Goal: Task Accomplishment & Management: Manage account settings

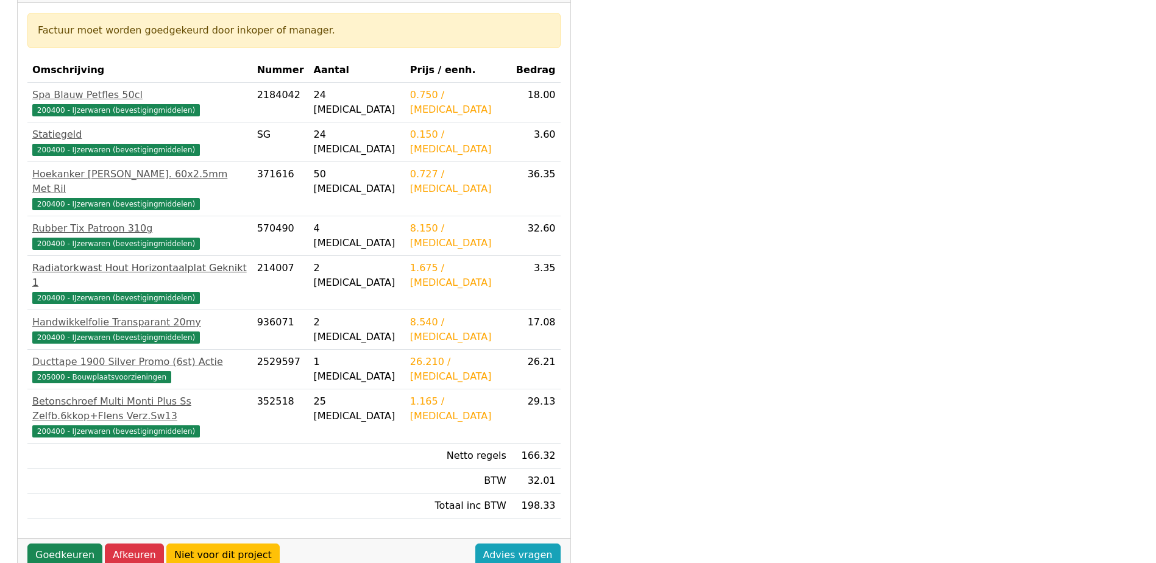
scroll to position [244, 0]
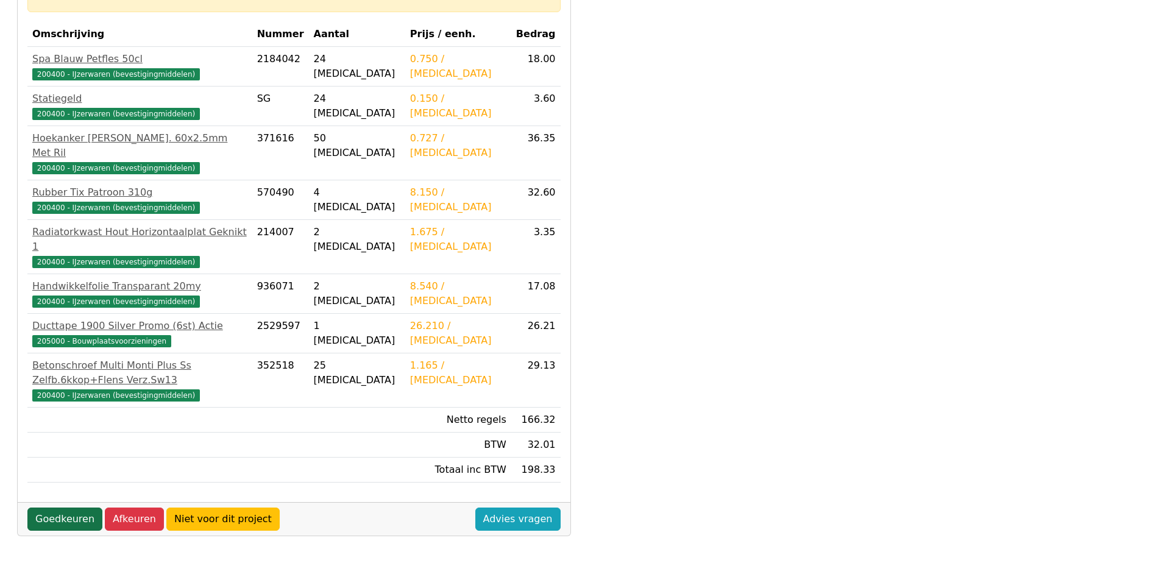
click at [46, 508] on link "Goedkeuren" at bounding box center [64, 519] width 75 height 23
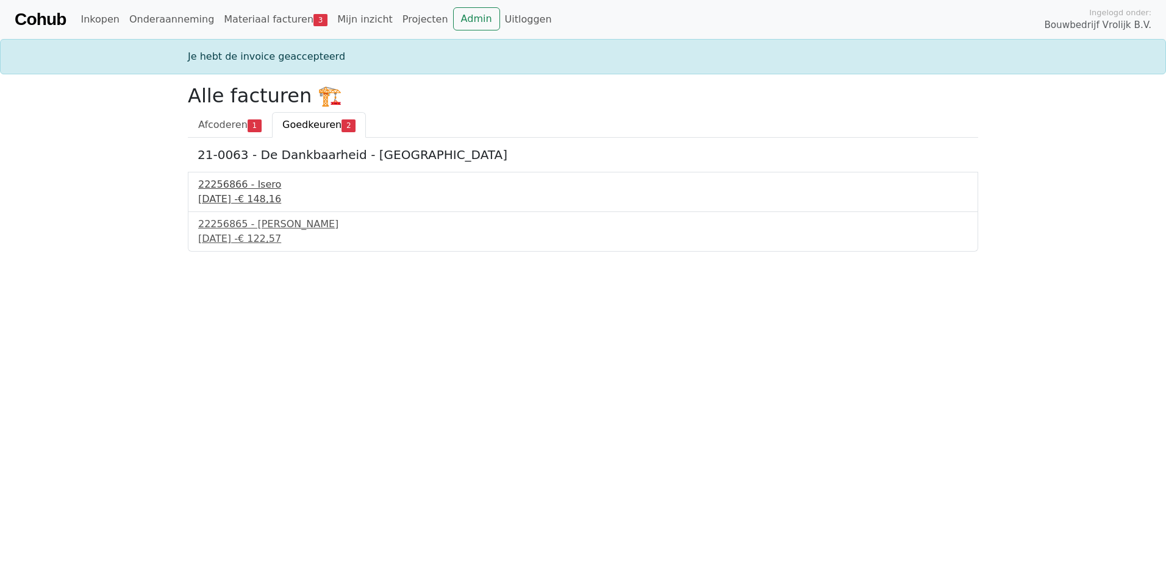
click at [233, 195] on div "23 september 2025 - € 148,16" at bounding box center [582, 199] width 769 height 15
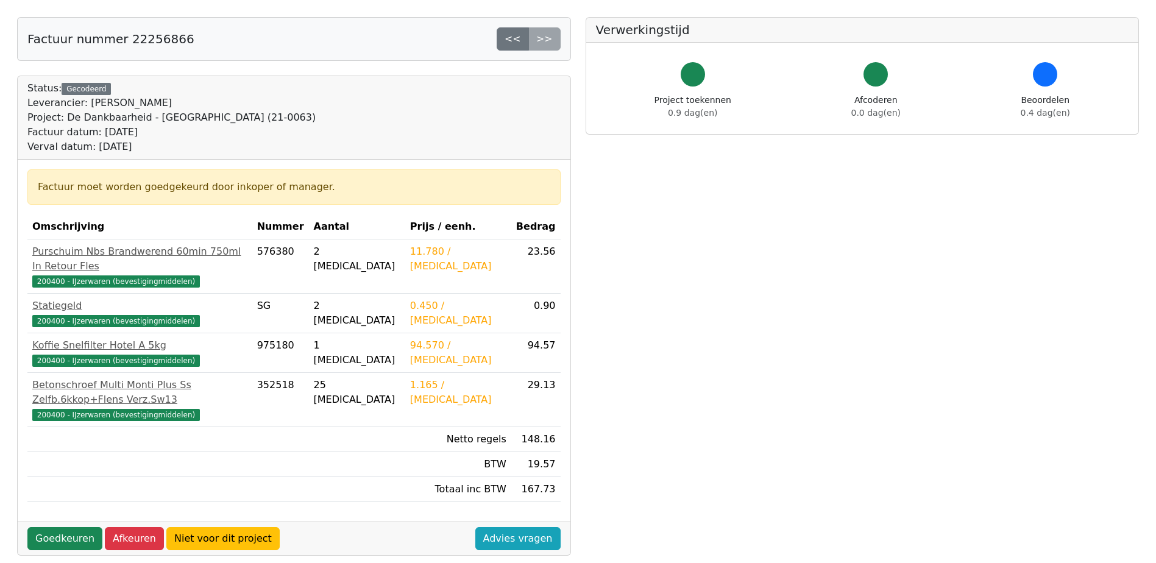
scroll to position [122, 0]
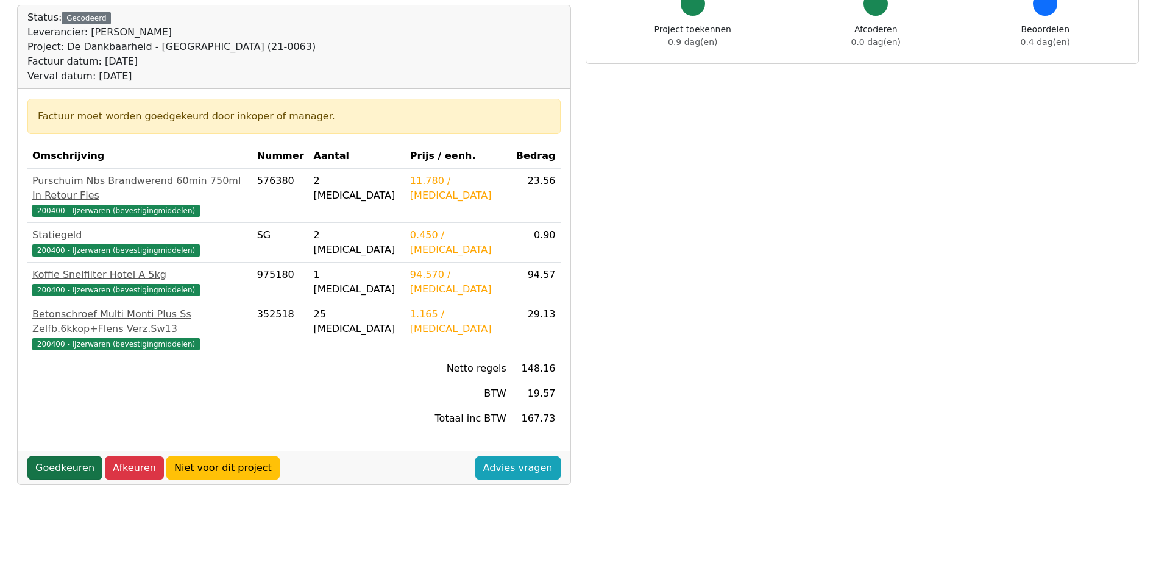
click at [52, 457] on link "Goedkeuren" at bounding box center [64, 468] width 75 height 23
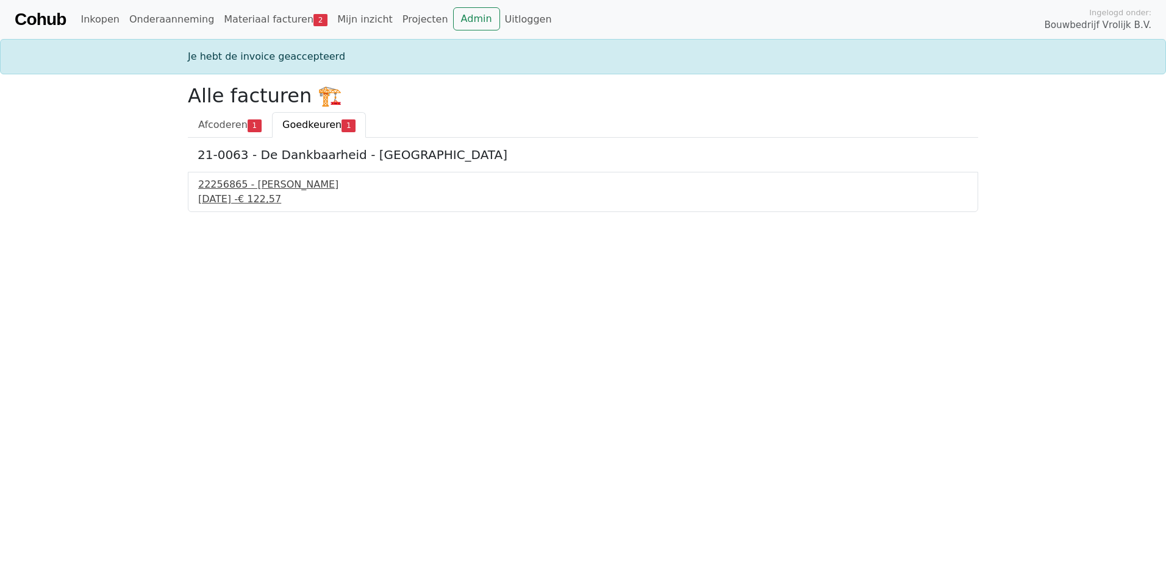
click at [240, 188] on div "22256865 - [PERSON_NAME]" at bounding box center [582, 184] width 769 height 15
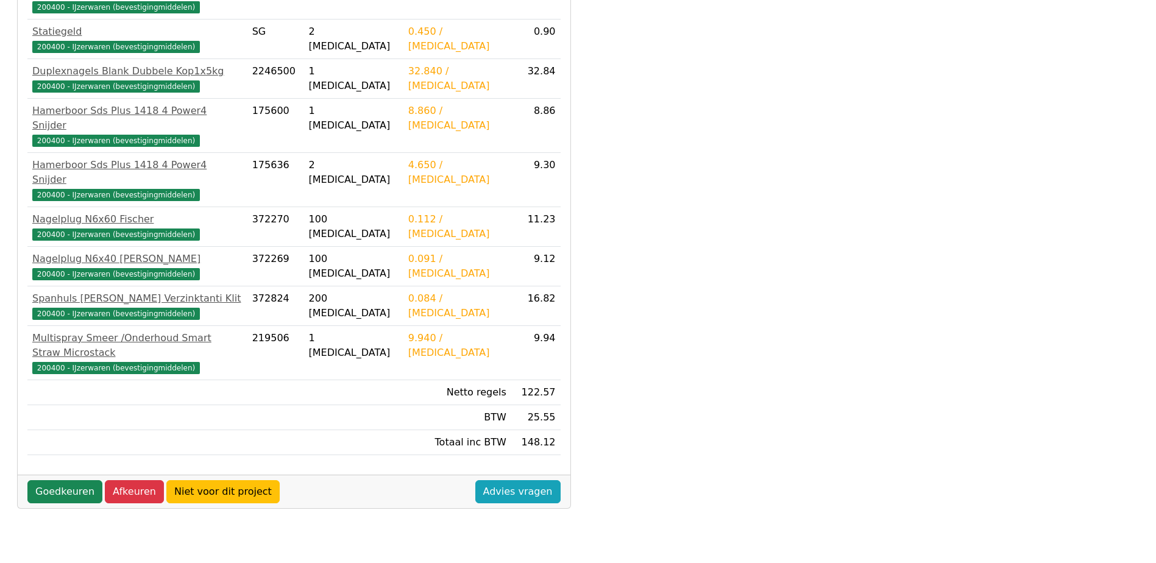
scroll to position [341, 0]
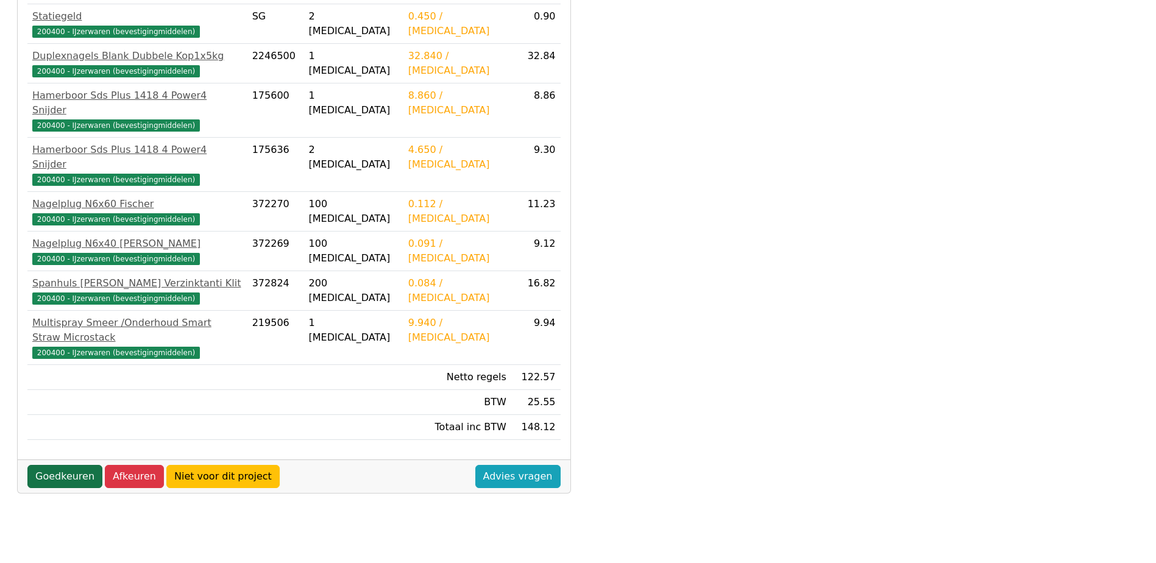
click at [59, 465] on link "Goedkeuren" at bounding box center [64, 476] width 75 height 23
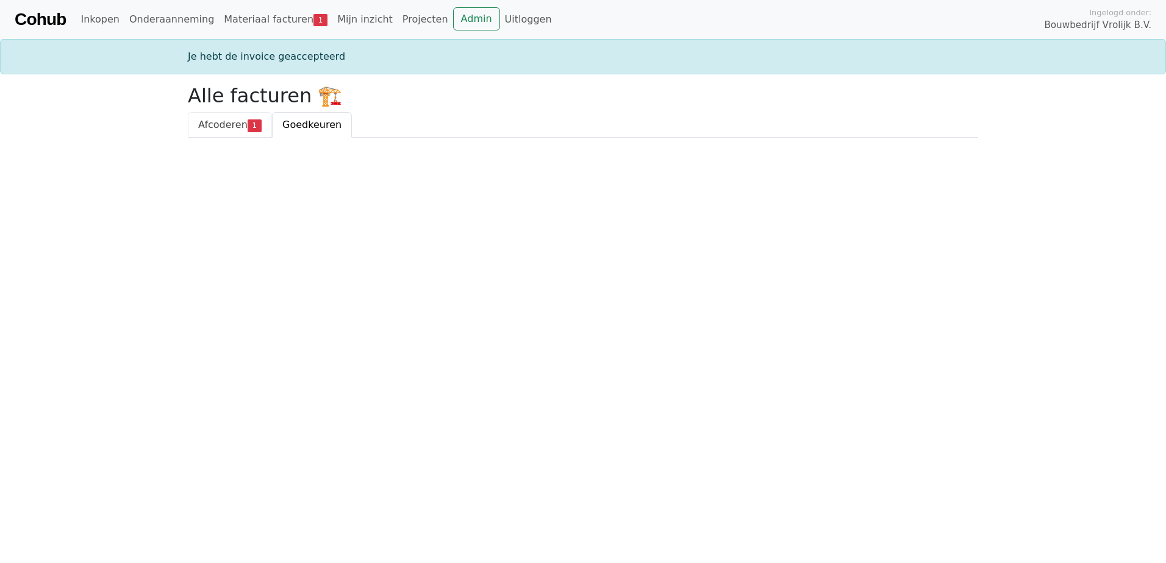
click at [216, 129] on span "Afcoderen" at bounding box center [222, 125] width 49 height 12
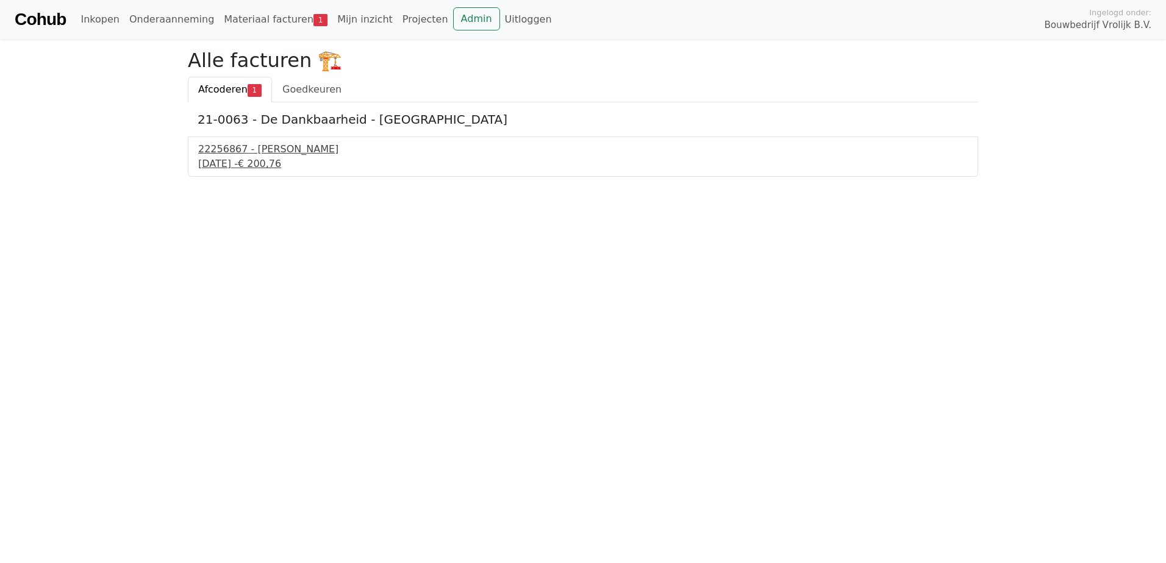
click at [227, 154] on div "22256867 - Isero" at bounding box center [582, 149] width 769 height 15
